Goal: Task Accomplishment & Management: Use online tool/utility

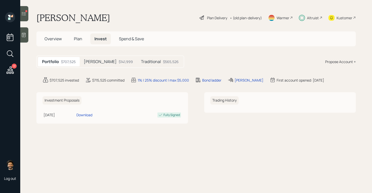
click at [119, 63] on div "$141,999" at bounding box center [126, 61] width 14 height 5
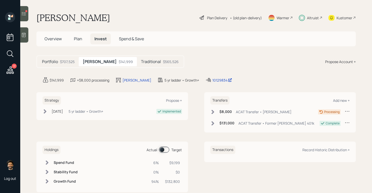
click at [137, 64] on div "Traditional $565,526" at bounding box center [160, 61] width 46 height 9
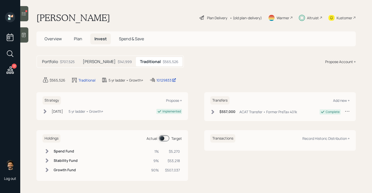
click at [118, 61] on div "$141,999" at bounding box center [125, 61] width 14 height 5
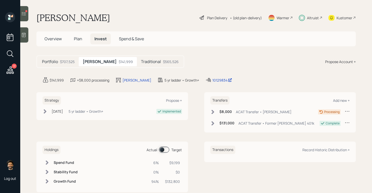
click at [163, 61] on div "$565,526" at bounding box center [171, 61] width 16 height 5
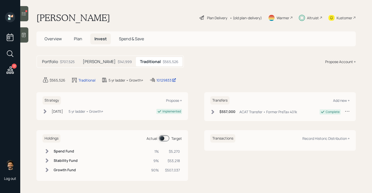
click at [118, 60] on div "$141,999" at bounding box center [125, 61] width 14 height 5
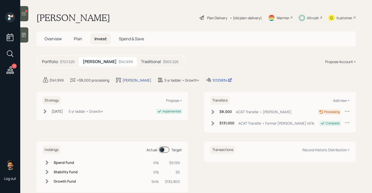
click at [64, 61] on div "$707,525" at bounding box center [67, 61] width 15 height 5
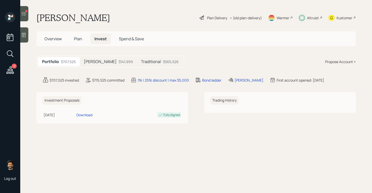
click at [141, 62] on h5 "Traditional" at bounding box center [151, 61] width 20 height 5
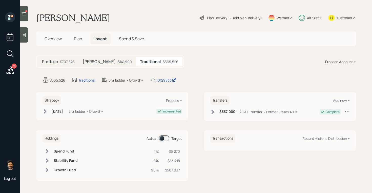
click at [118, 62] on div "$141,999" at bounding box center [125, 61] width 14 height 5
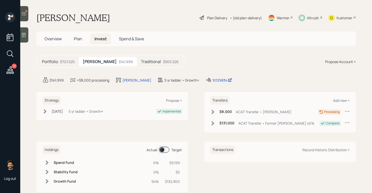
click at [10, 68] on icon at bounding box center [10, 69] width 7 height 7
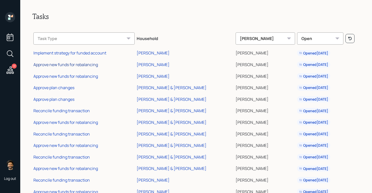
click at [68, 65] on div "Approve new funds for rebalancing" at bounding box center [65, 65] width 65 height 6
click at [156, 64] on div "[PERSON_NAME]" at bounding box center [153, 65] width 33 height 6
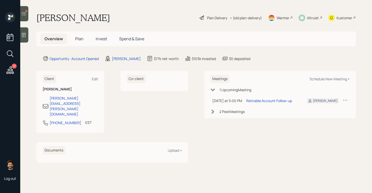
click at [28, 16] on div at bounding box center [24, 13] width 8 height 15
